Goal: Task Accomplishment & Management: Manage account settings

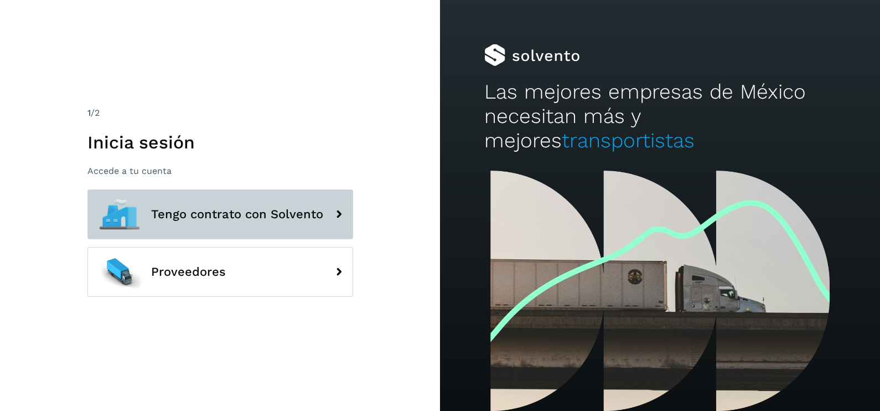
click at [232, 189] on button "Tengo contrato con Solvento" at bounding box center [220, 214] width 266 height 50
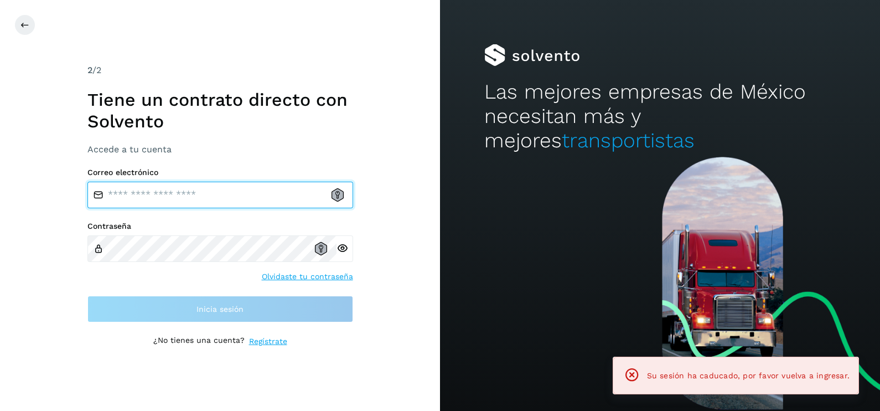
type input "**********"
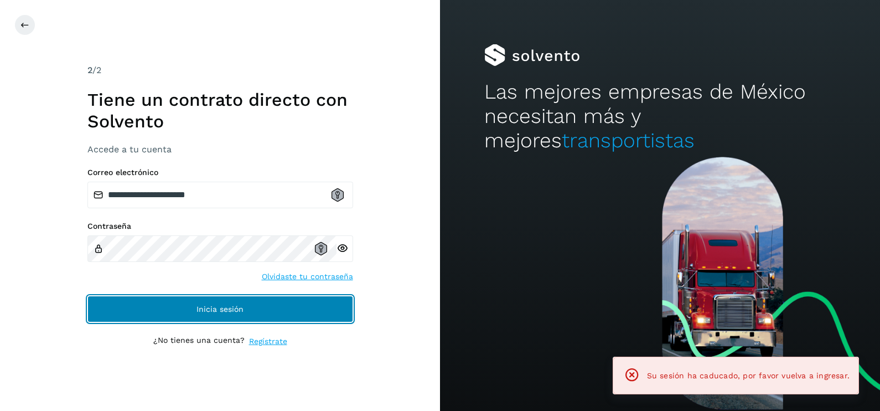
click at [304, 313] on button "Inicia sesión" at bounding box center [220, 309] width 266 height 27
